Goal: Task Accomplishment & Management: Manage account settings

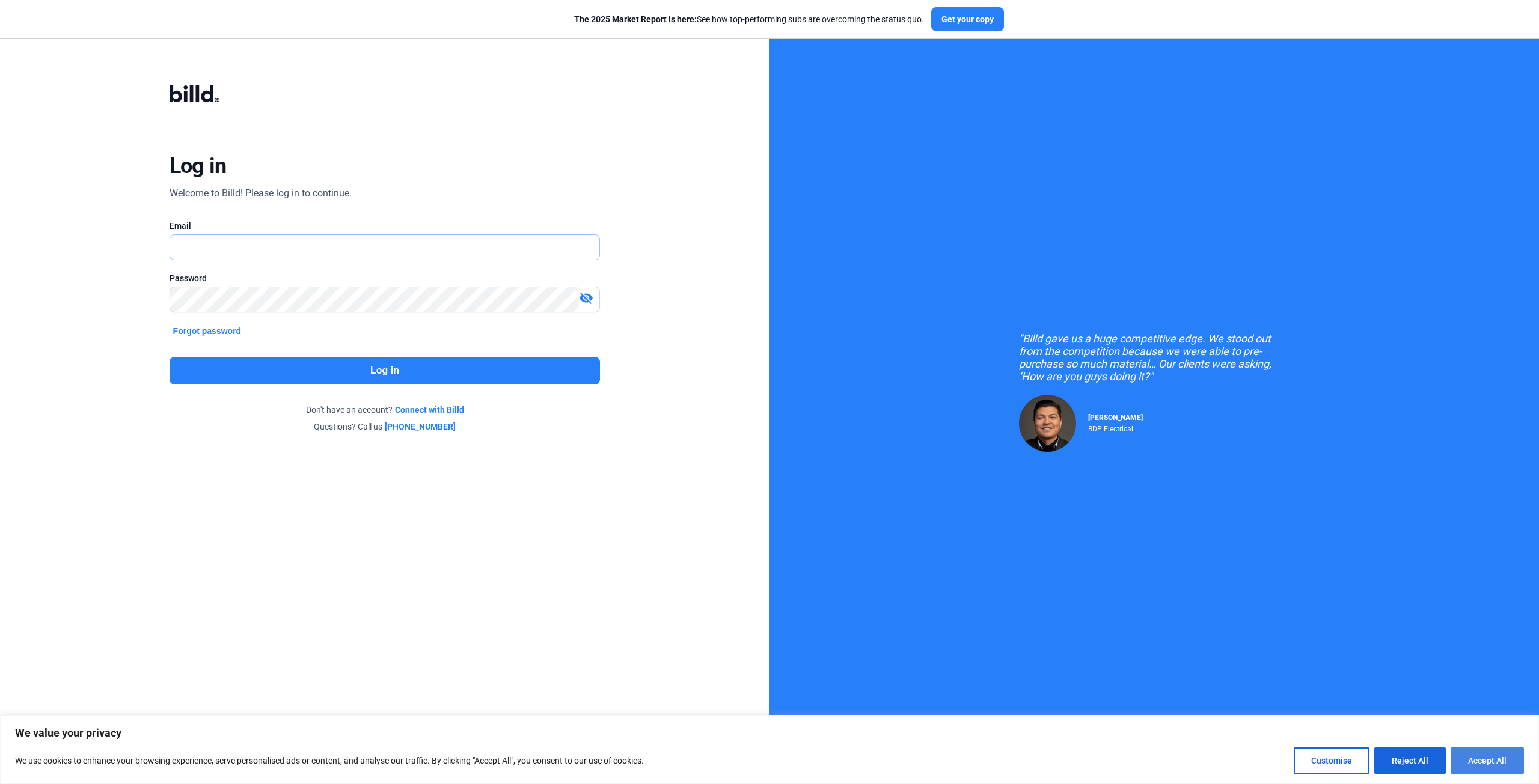
type input "[EMAIL_ADDRESS][DOMAIN_NAME]"
click at [1474, 750] on button "Accept All" at bounding box center [1487, 760] width 73 height 26
checkbox input "true"
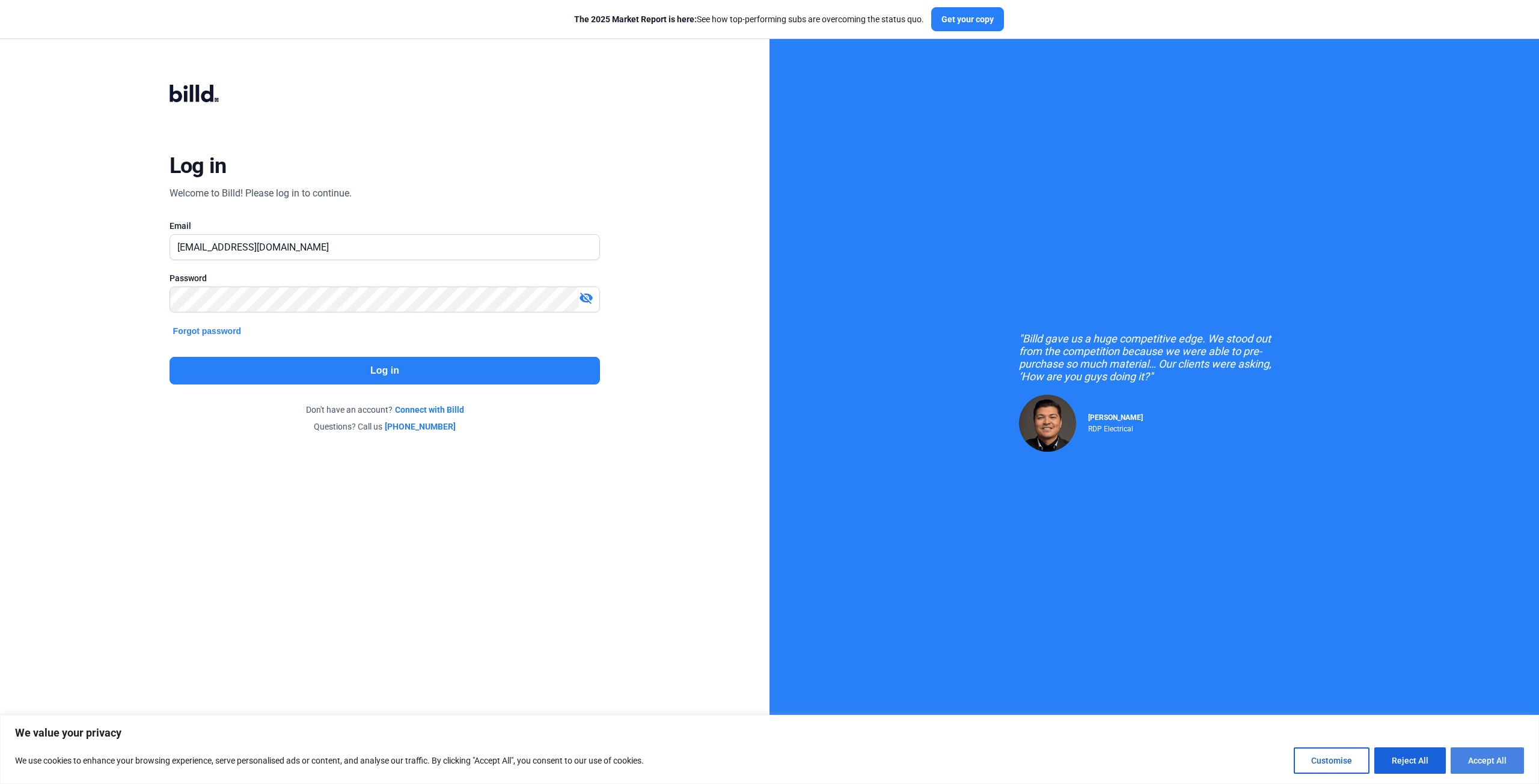
checkbox input "true"
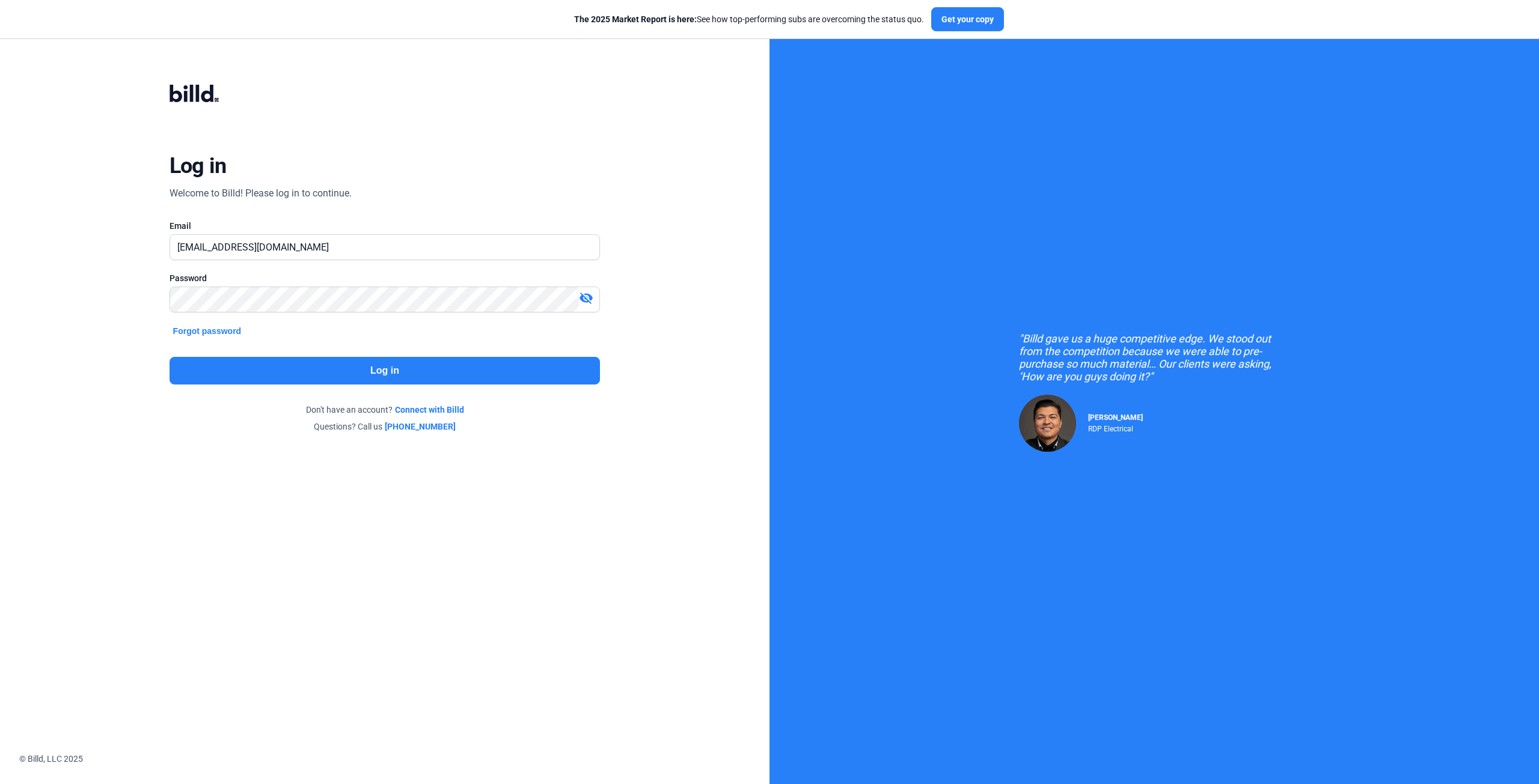
click at [397, 362] on button "Log in" at bounding box center [385, 371] width 431 height 27
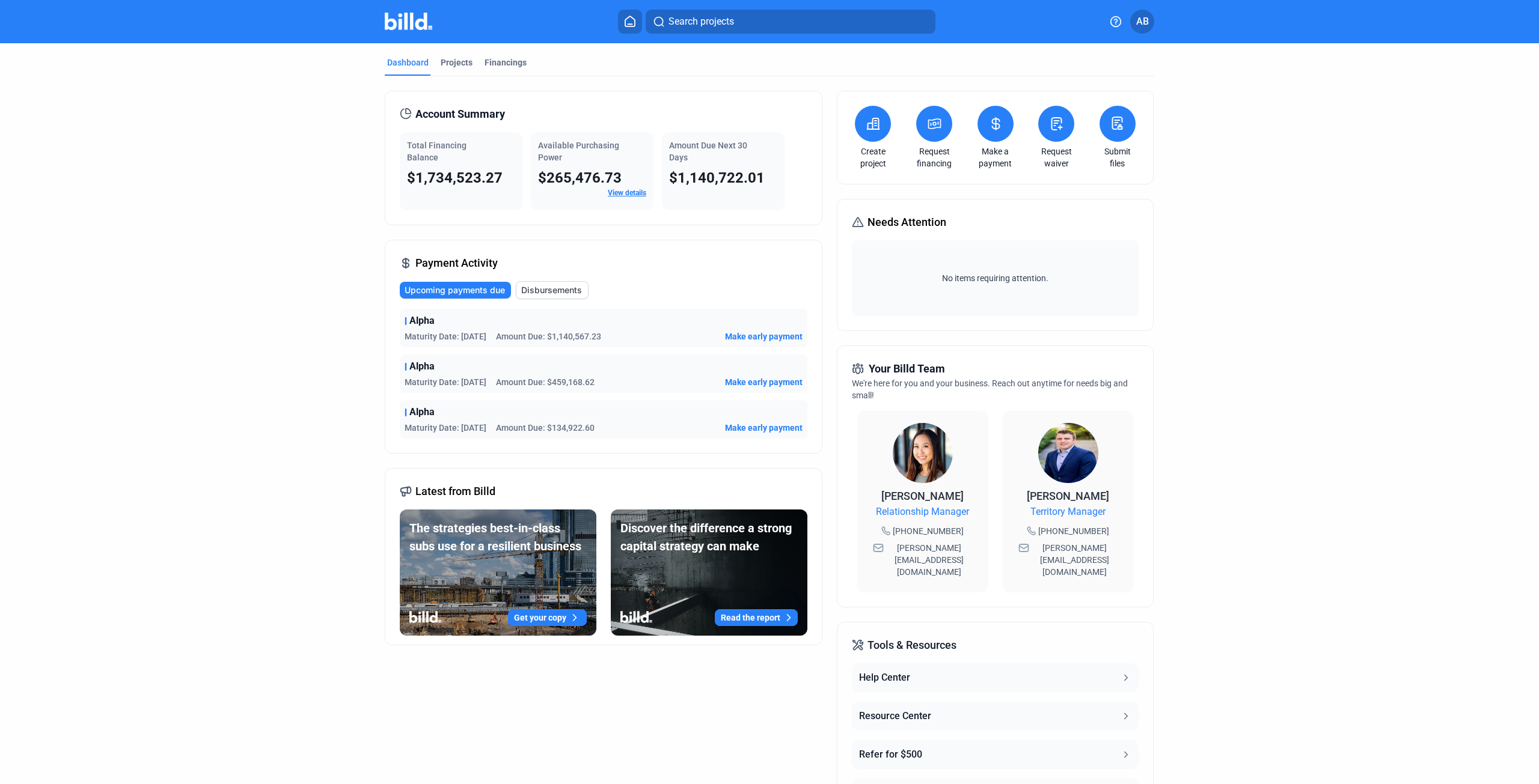
click at [770, 622] on button "Read the report" at bounding box center [756, 618] width 83 height 16
drag, startPoint x: 526, startPoint y: 332, endPoint x: 544, endPoint y: 332, distance: 18.0
click at [526, 332] on span "Amount Due: $1,140,567.23" at bounding box center [548, 336] width 105 height 12
click at [423, 320] on span "Alpha" at bounding box center [422, 321] width 26 height 15
click at [505, 65] on div "Financings" at bounding box center [506, 62] width 42 height 12
